Goal: Information Seeking & Learning: Learn about a topic

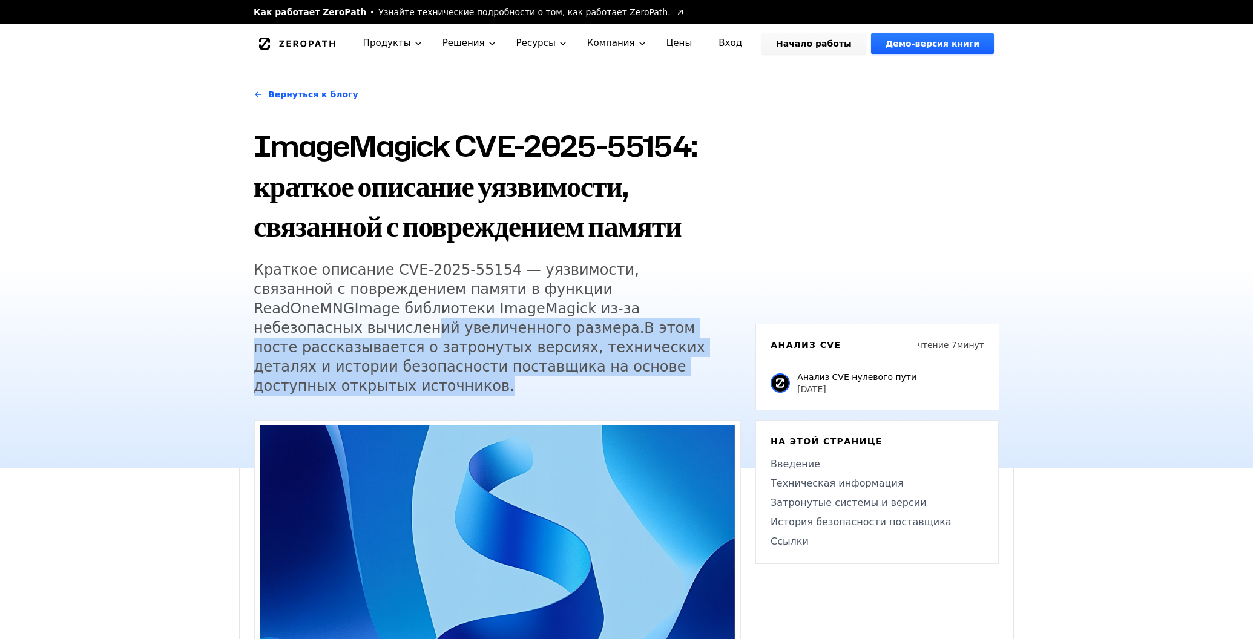
drag, startPoint x: 583, startPoint y: 383, endPoint x: 647, endPoint y: 306, distance: 99.7
click at [647, 306] on h5 "Краткое описание CVE-2025-55154 — уязвимости, связанной с повреждением памяти в…" at bounding box center [486, 328] width 465 height 136
click at [644, 306] on ya-tr-span "Краткое описание CVE-2025-55154 — уязвимости, связанной с повреждением памяти в…" at bounding box center [449, 299] width 391 height 75
drag, startPoint x: 647, startPoint y: 306, endPoint x: 648, endPoint y: 392, distance: 86.0
click at [648, 392] on h5 "Краткое описание CVE-2025-55154 — уязвимости, связанной с повреждением памяти в…" at bounding box center [486, 328] width 465 height 136
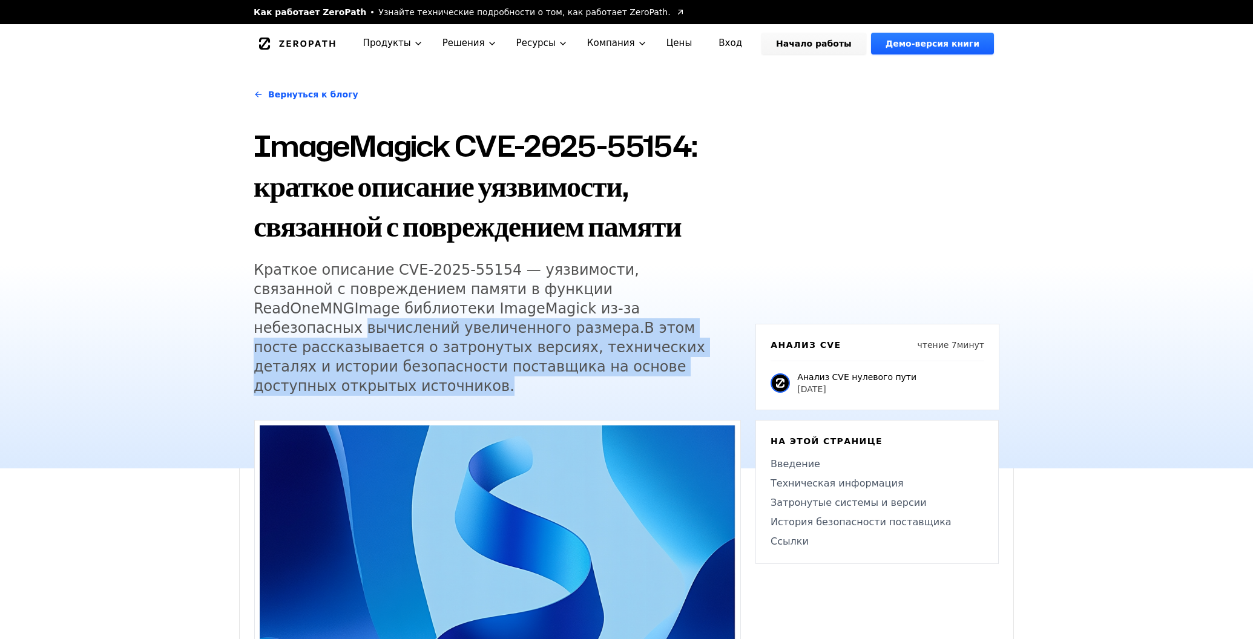
click at [648, 392] on h5 "Краткое описание CVE-2025-55154 — уязвимости, связанной с повреждением памяти в…" at bounding box center [486, 328] width 465 height 136
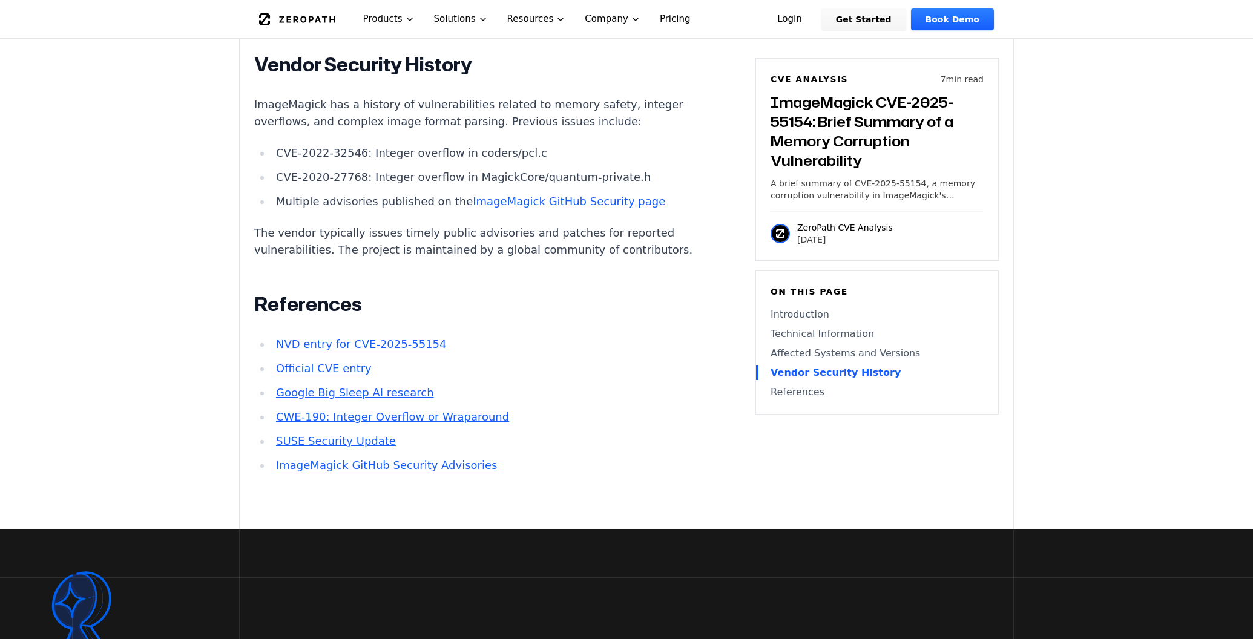
scroll to position [1569, 0]
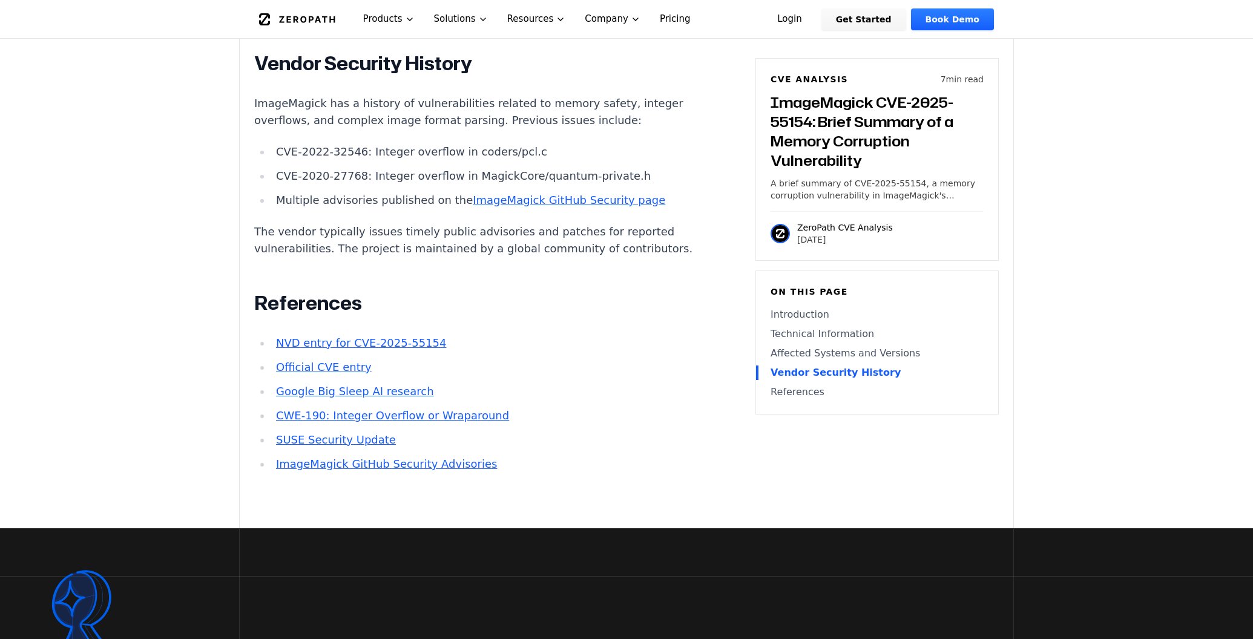
click at [341, 160] on li "CVE-2022-32546: Integer overflow in coders/pcl.c" at bounding box center [488, 151] width 434 height 17
drag, startPoint x: 341, startPoint y: 203, endPoint x: 281, endPoint y: 210, distance: 60.9
click at [281, 160] on li "CVE-2022-32546: Integer overflow in coders/pcl.c" at bounding box center [488, 151] width 434 height 17
copy li "CVE-2022-32546"
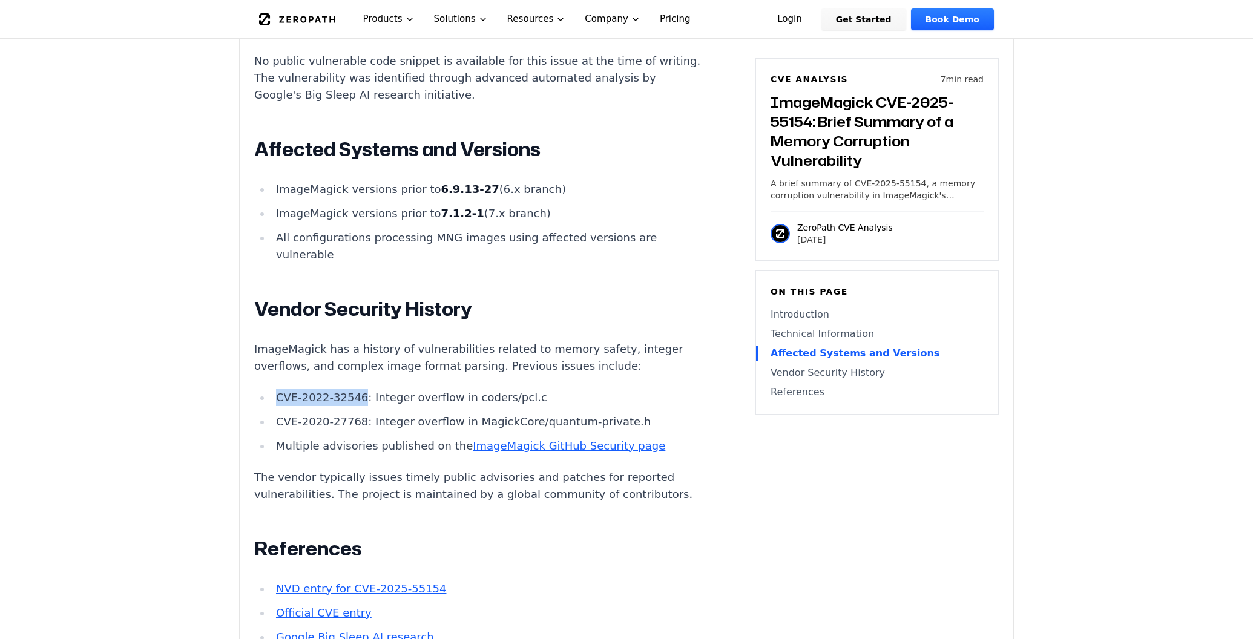
scroll to position [1119, 0]
